Goal: Task Accomplishment & Management: Complete application form

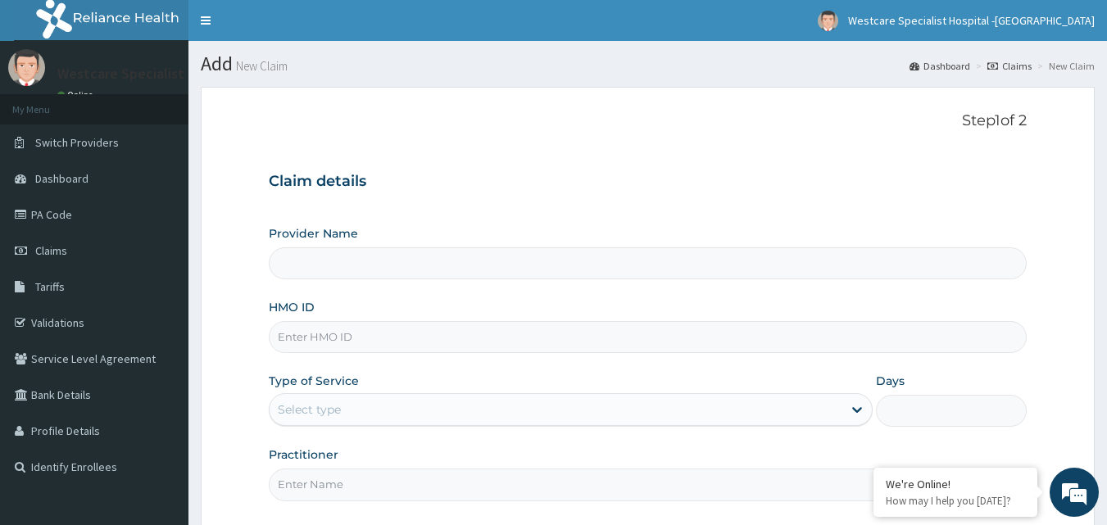
type input "WestCare Specialist Hospital - Ejigbo"
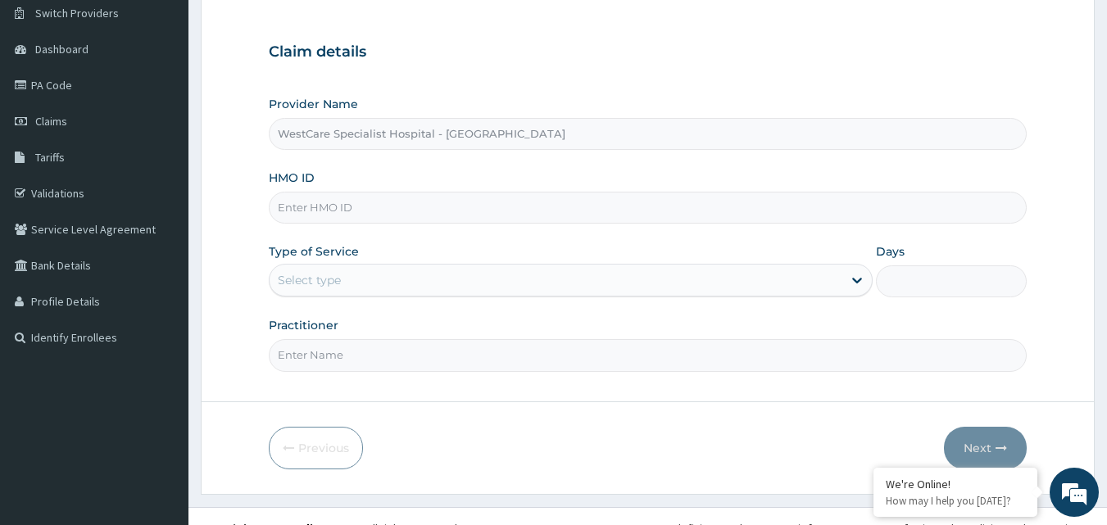
scroll to position [153, 0]
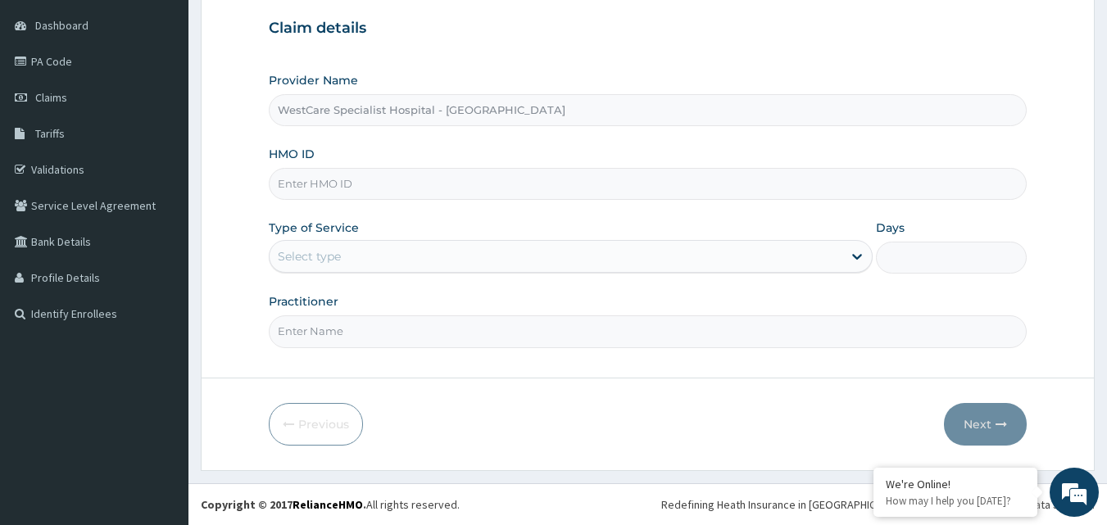
click at [302, 198] on input "HMO ID" at bounding box center [648, 184] width 759 height 32
paste input "CHL/10571/B"
type input "CHL/10571/B"
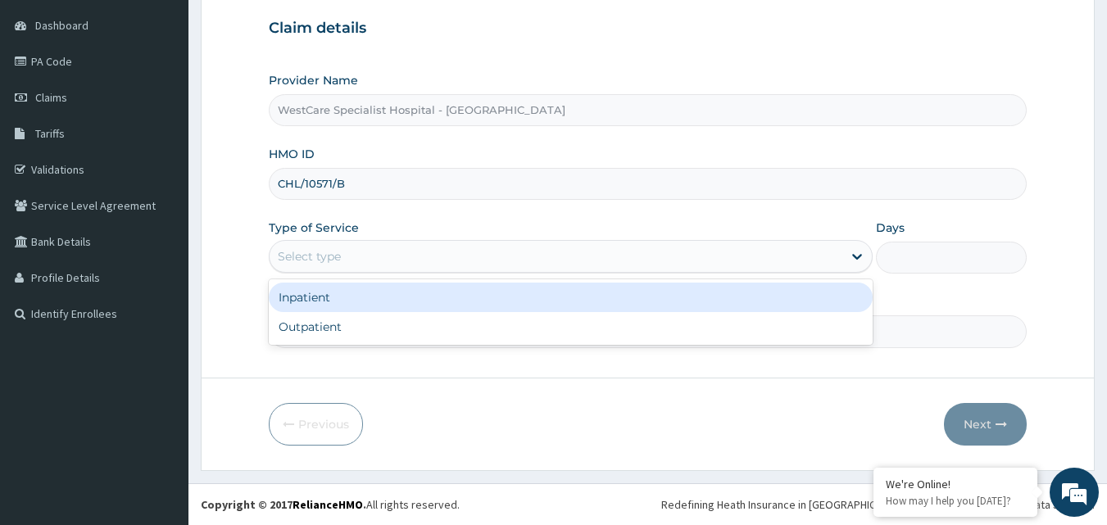
click at [337, 257] on div "Select type" at bounding box center [309, 256] width 63 height 16
click at [305, 295] on div "Inpatient" at bounding box center [571, 297] width 604 height 29
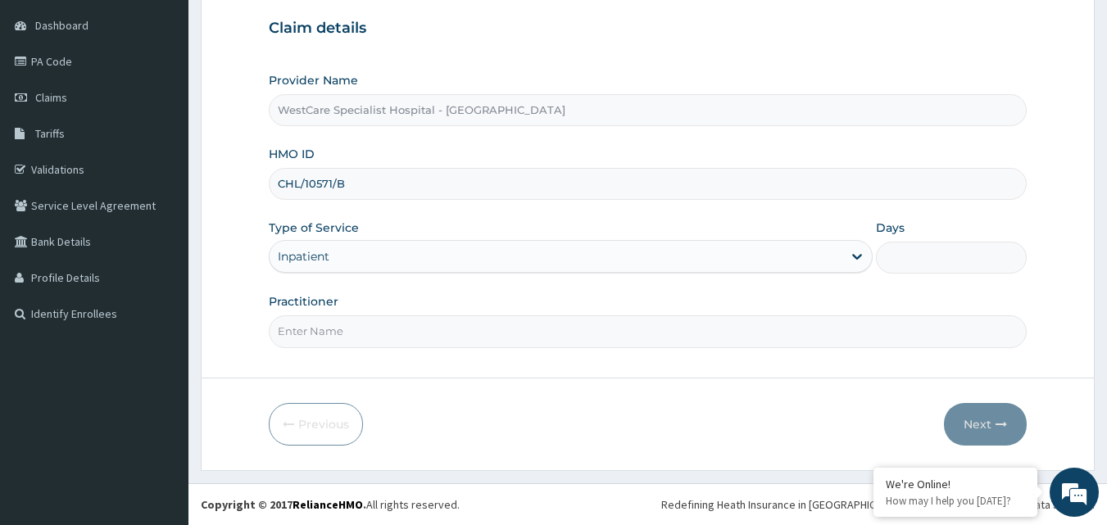
click at [910, 261] on input "Days" at bounding box center [951, 258] width 151 height 32
click at [910, 265] on input "Days" at bounding box center [951, 258] width 151 height 32
type input "5"
click at [404, 332] on input "Practitioner" at bounding box center [648, 331] width 759 height 32
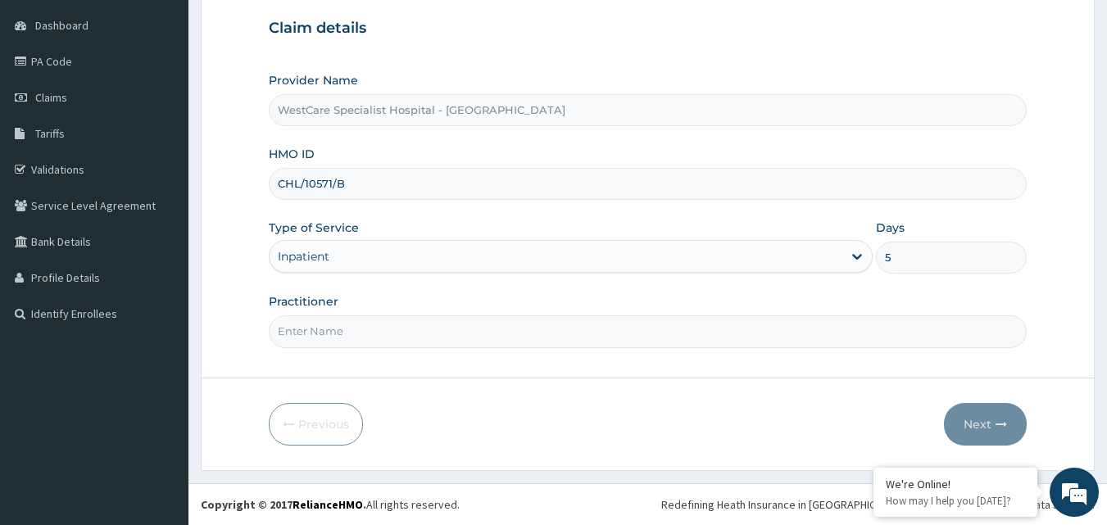
type input "OBIDEYI"
click at [964, 430] on button "Next" at bounding box center [985, 424] width 83 height 43
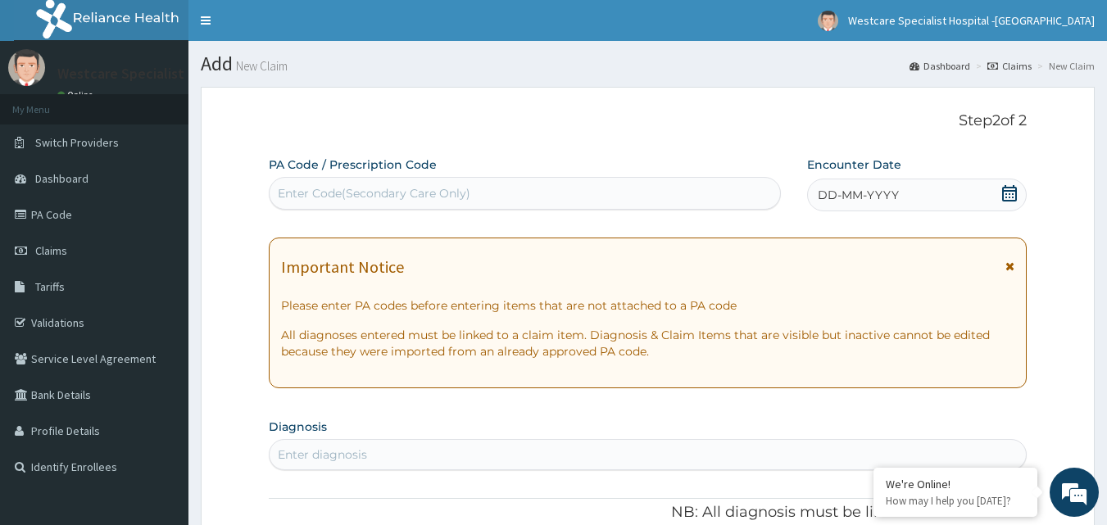
click at [348, 189] on div "Enter Code(Secondary Care Only)" at bounding box center [374, 193] width 193 height 16
paste input "PA/AAD9CB"
type input "PA/AAD9CB"
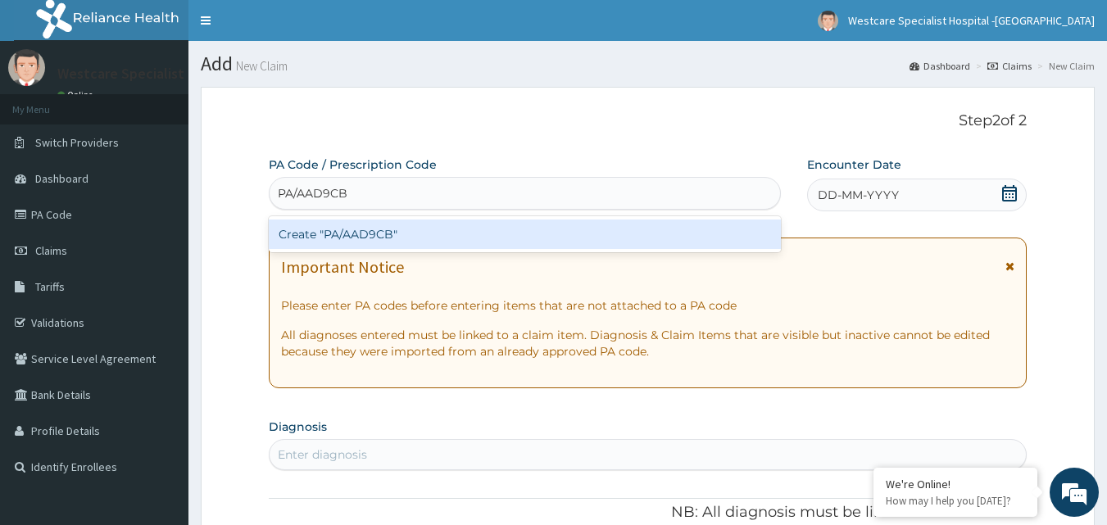
click at [361, 228] on div "Create "PA/AAD9CB"" at bounding box center [525, 234] width 513 height 29
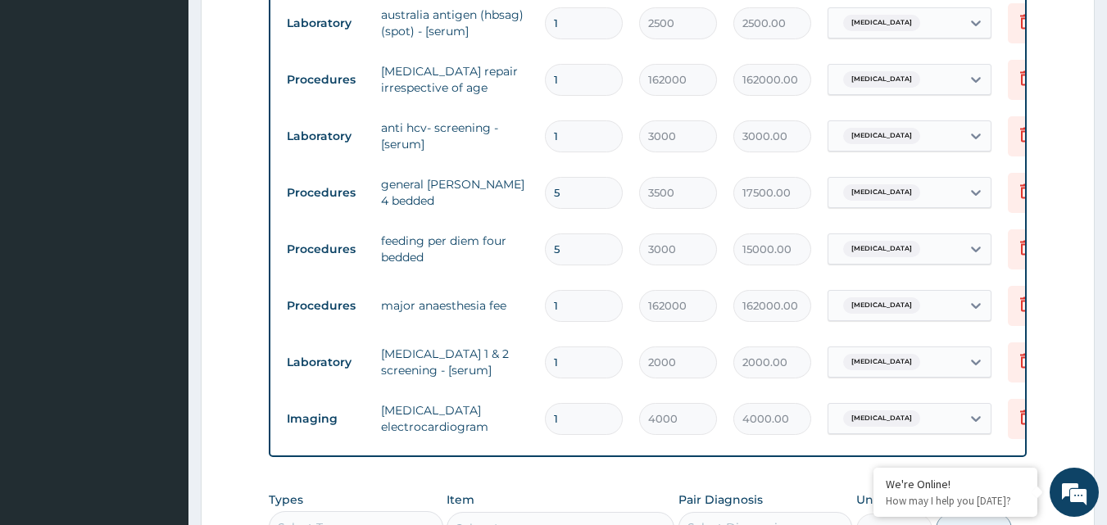
scroll to position [987, 0]
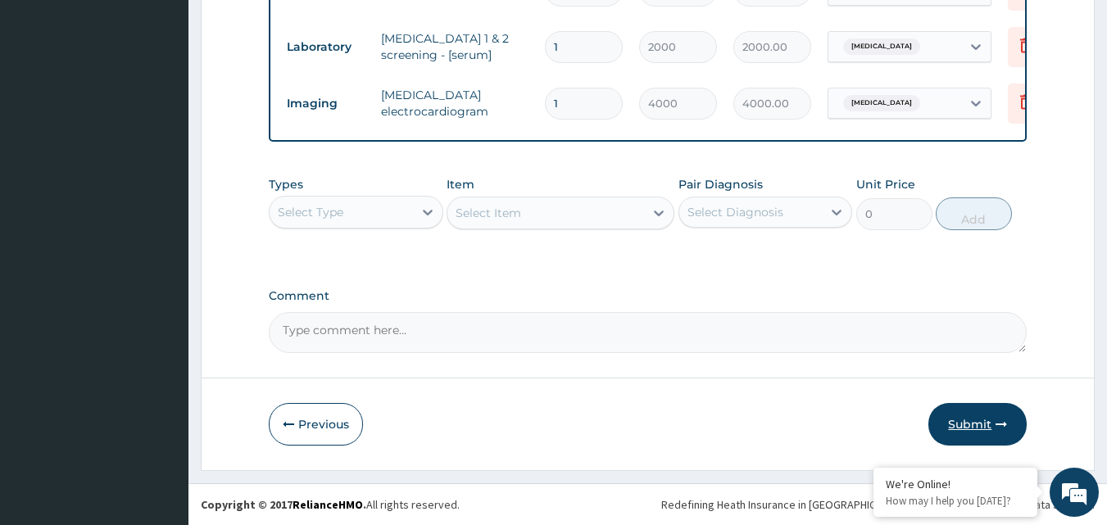
click at [969, 415] on button "Submit" at bounding box center [977, 424] width 98 height 43
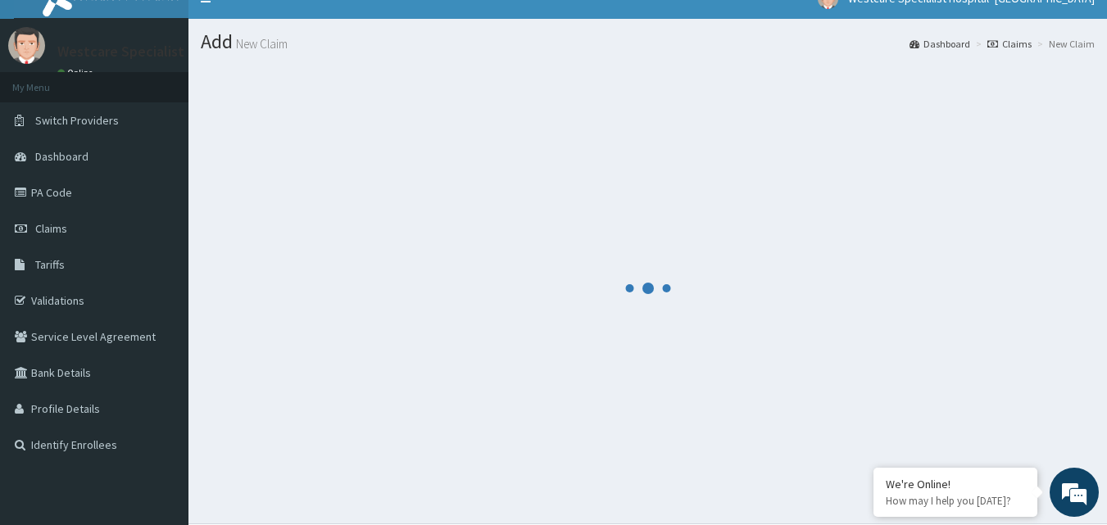
scroll to position [0, 0]
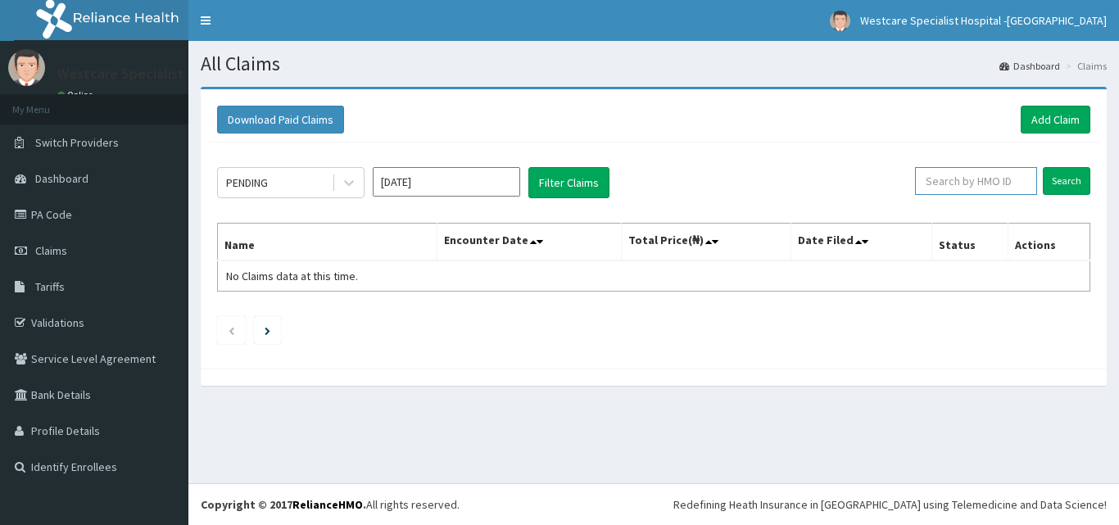
click at [959, 188] on input "text" at bounding box center [976, 181] width 122 height 28
paste input "CHL/10571/B"
type input "CHL/10571/B"
click at [1065, 182] on input "Search" at bounding box center [1067, 181] width 48 height 28
